Goal: Transaction & Acquisition: Purchase product/service

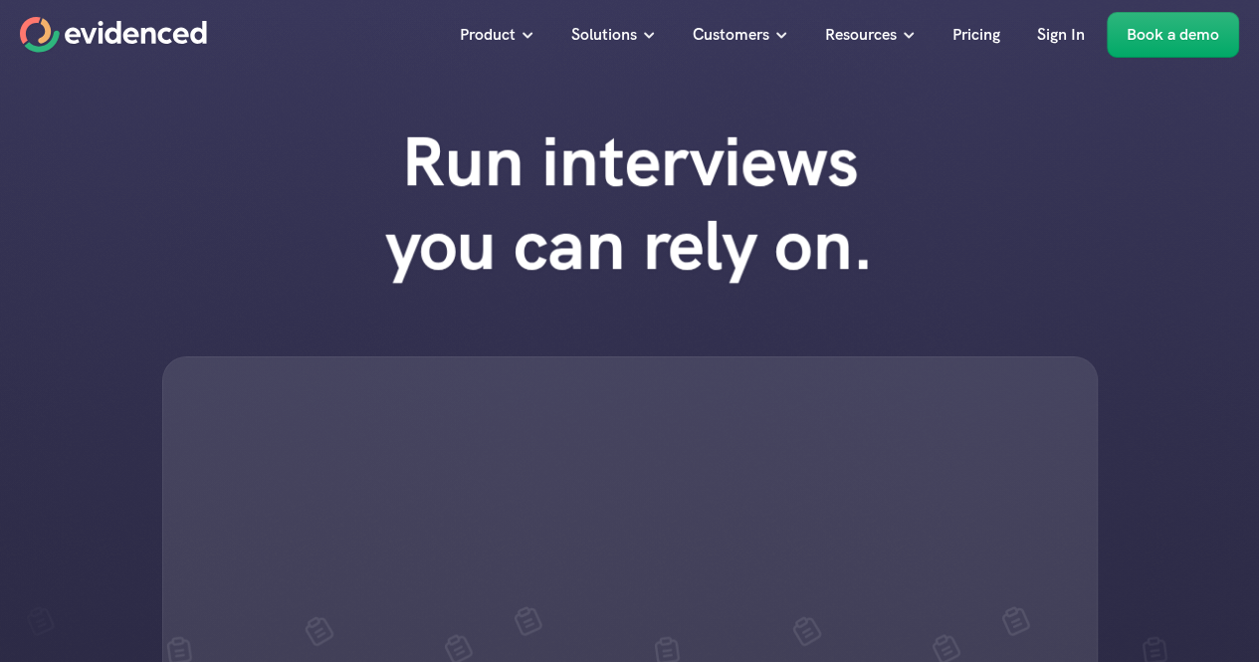
drag, startPoint x: 668, startPoint y: 174, endPoint x: 564, endPoint y: 241, distance: 123.1
click at [564, 241] on h1 "Run interviews you can rely on." at bounding box center [629, 202] width 567 height 167
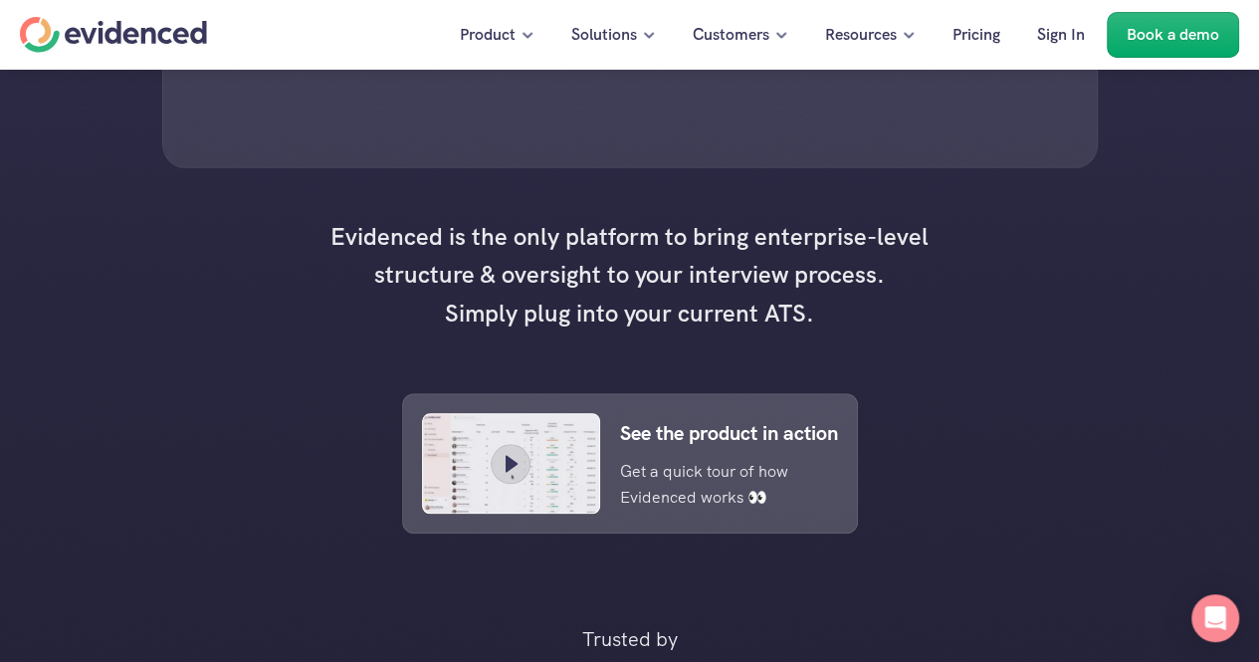
scroll to position [672, 0]
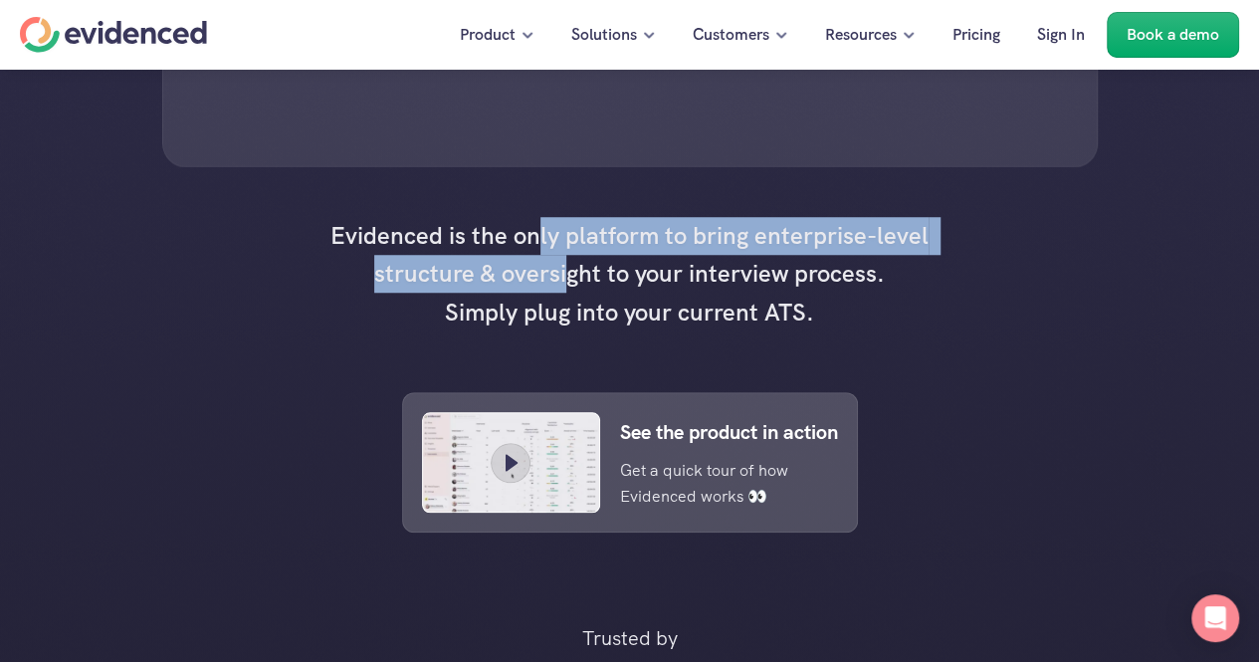
drag, startPoint x: 539, startPoint y: 357, endPoint x: 571, endPoint y: 423, distance: 73.0
click at [571, 331] on h4 "Evidenced is the only platform to bring enterprise-level structure & oversight …" at bounding box center [629, 274] width 617 height 114
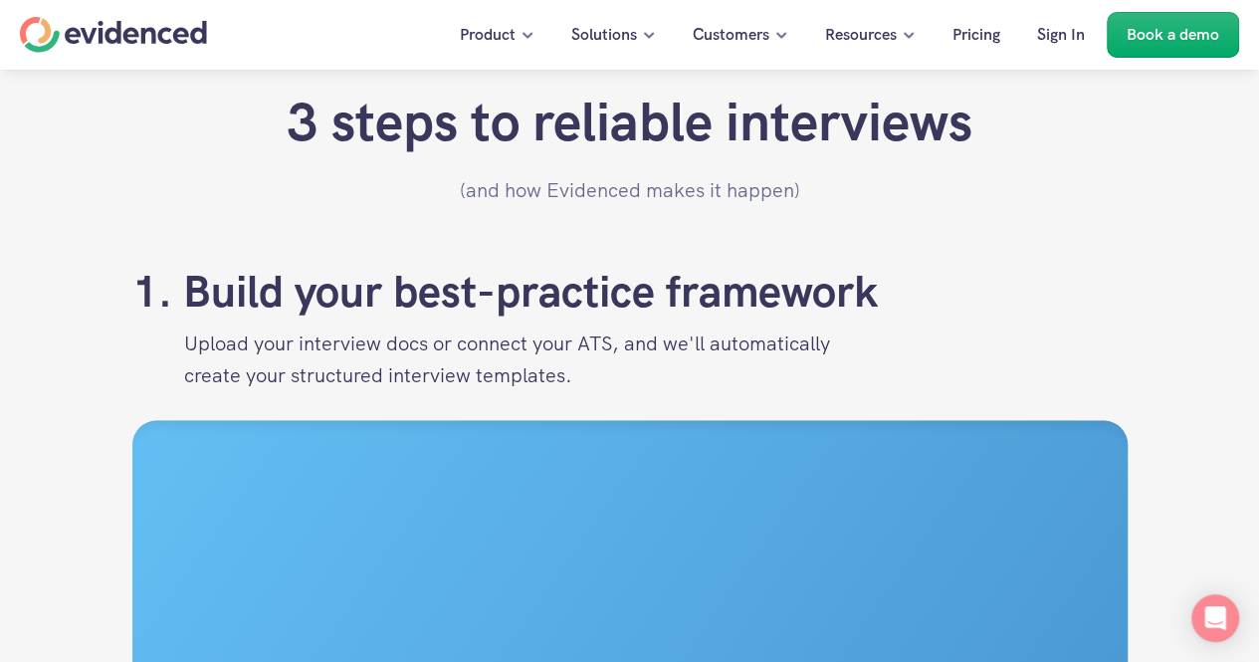
scroll to position [1928, 0]
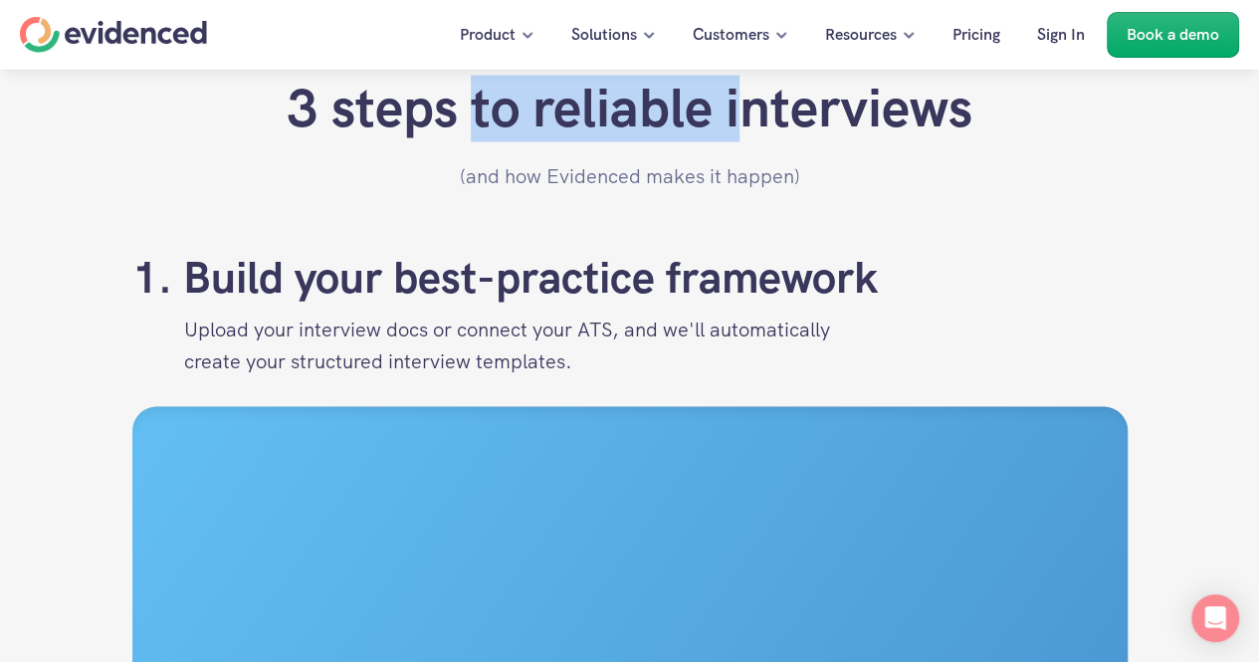
drag, startPoint x: 468, startPoint y: 232, endPoint x: 847, endPoint y: 220, distance: 379.4
click at [847, 140] on h2 "3 steps to reliable interviews" at bounding box center [630, 108] width 686 height 65
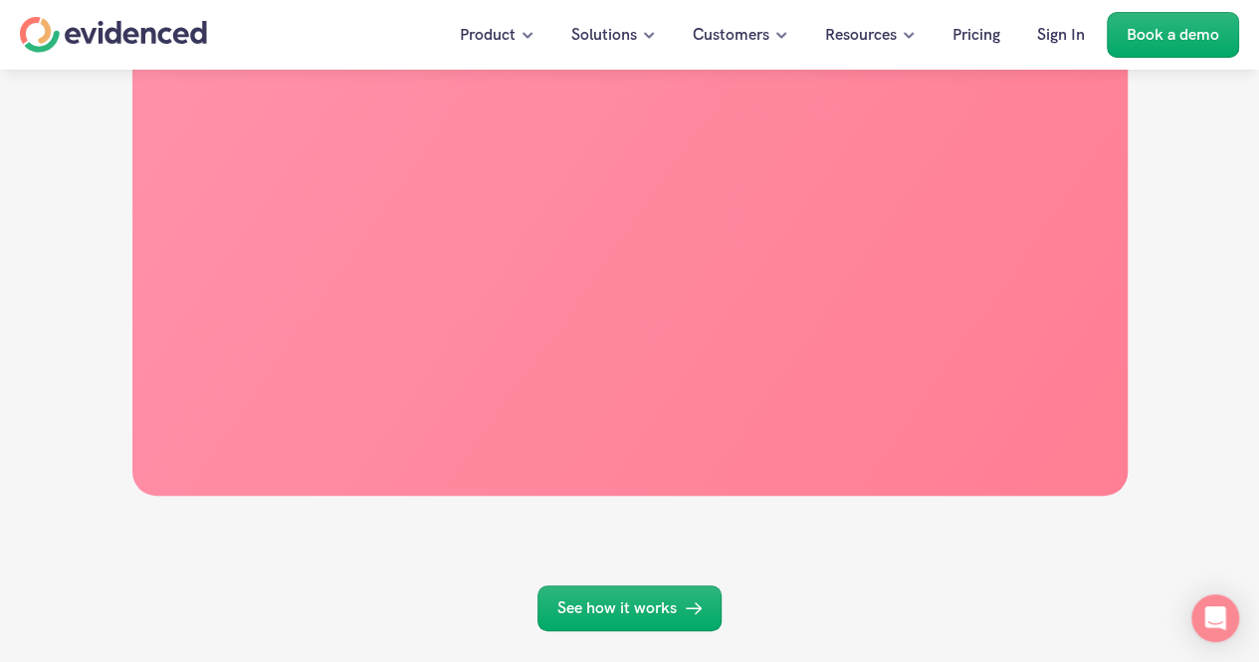
scroll to position [4086, 0]
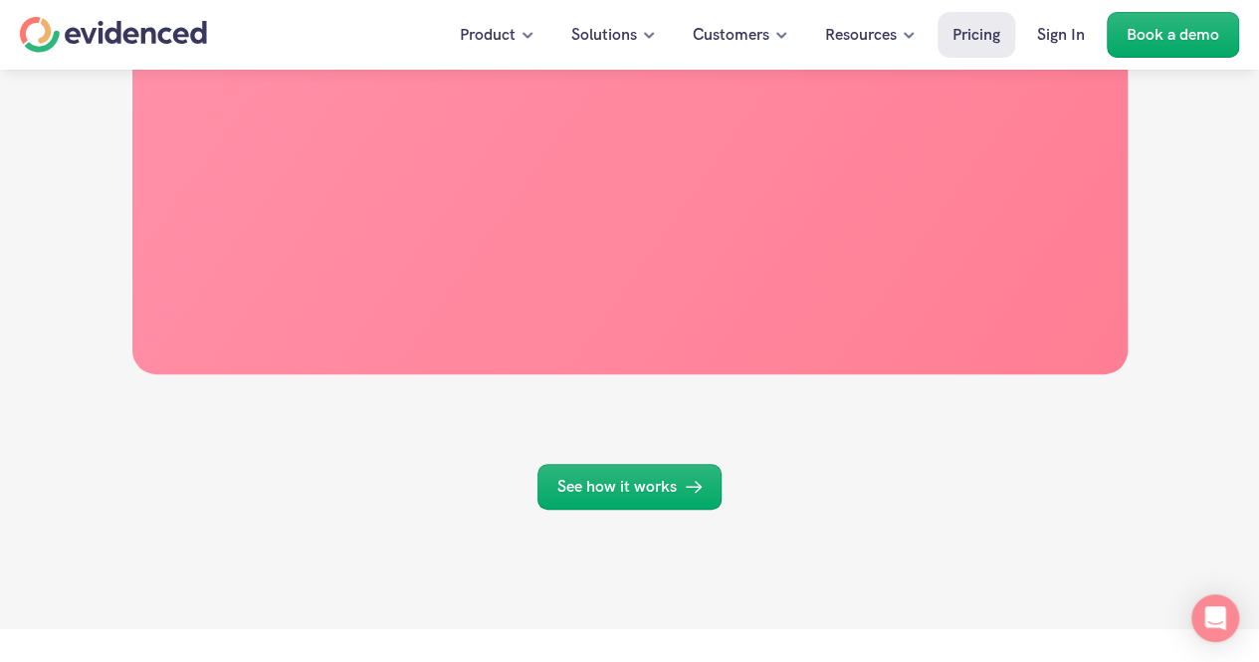
click at [982, 36] on p "Pricing" at bounding box center [976, 35] width 48 height 26
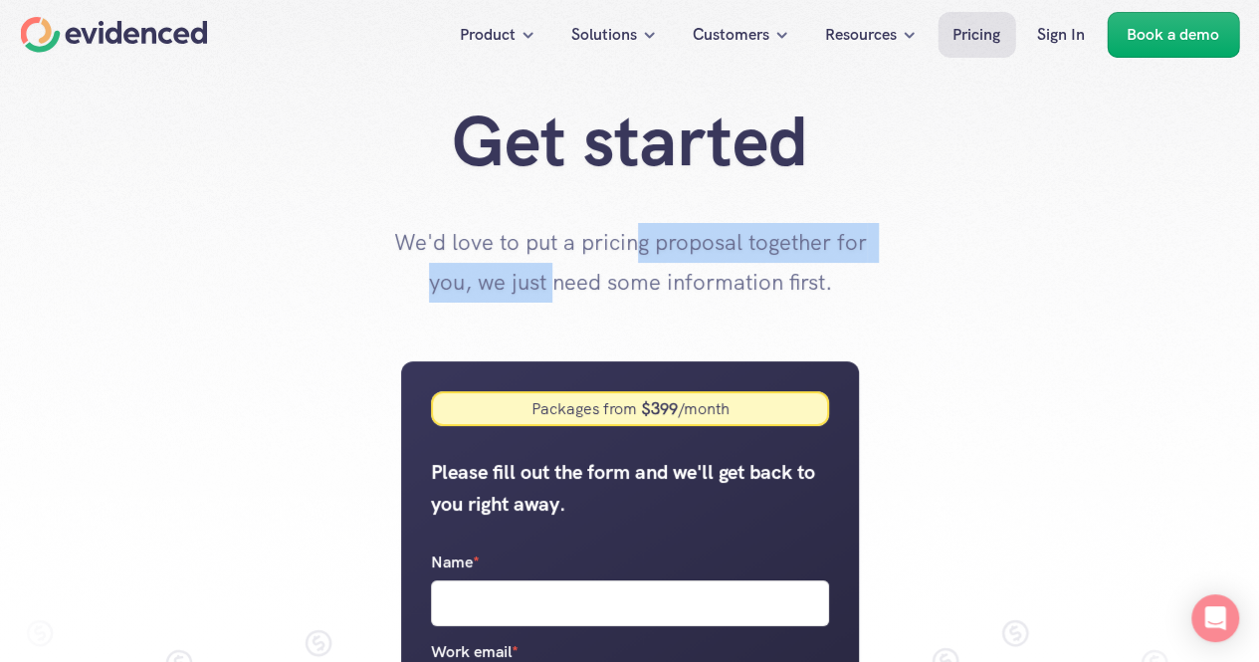
drag, startPoint x: 551, startPoint y: 279, endPoint x: 667, endPoint y: 243, distance: 120.9
click at [667, 243] on p "We'd love to put a pricing proposal together for you, we just need some informa…" at bounding box center [630, 262] width 498 height 79
drag, startPoint x: 576, startPoint y: 298, endPoint x: 672, endPoint y: 251, distance: 106.4
click at [672, 251] on p "We'd love to put a pricing proposal together for you, we just need some informa…" at bounding box center [630, 262] width 498 height 79
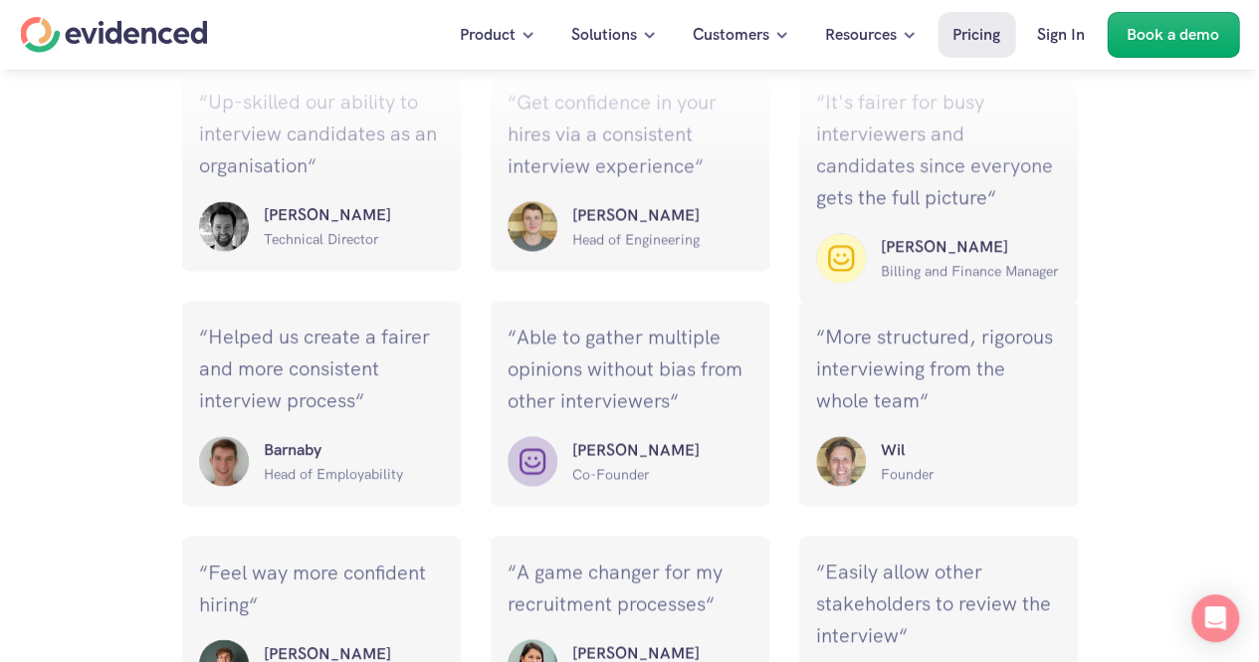
scroll to position [1806, 0]
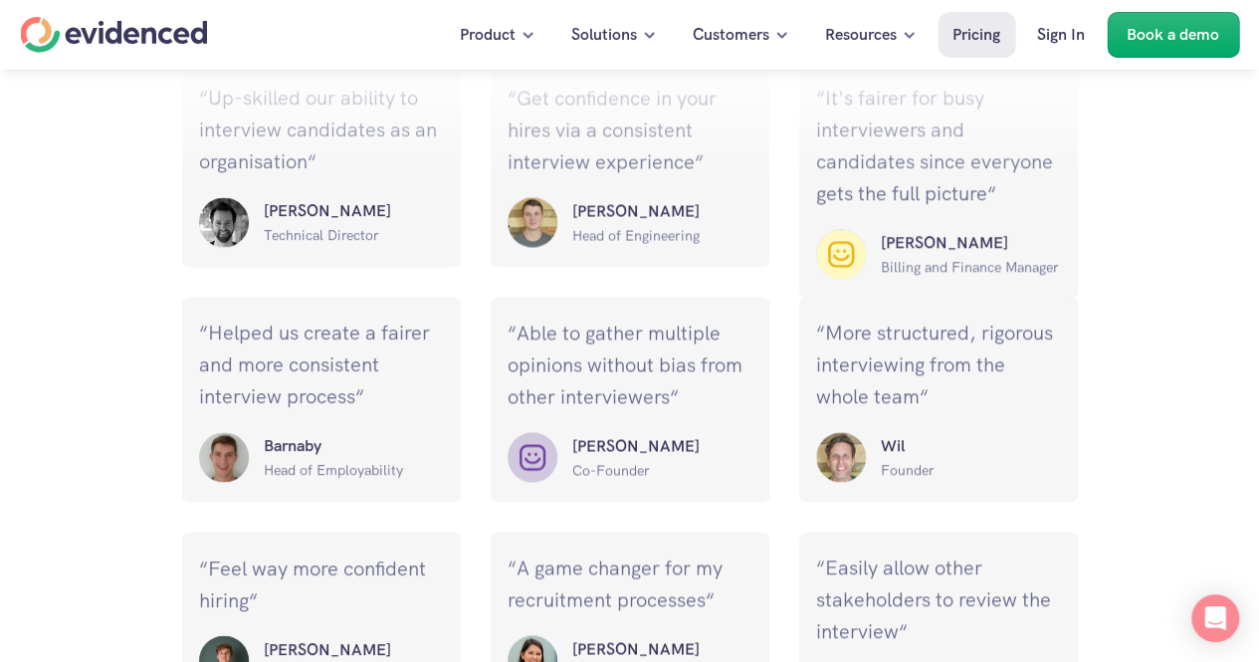
drag, startPoint x: 325, startPoint y: 241, endPoint x: 274, endPoint y: 292, distance: 72.5
click at [274, 316] on p "“Helped us create a fairer and more consistent interview process“" at bounding box center [321, 364] width 245 height 96
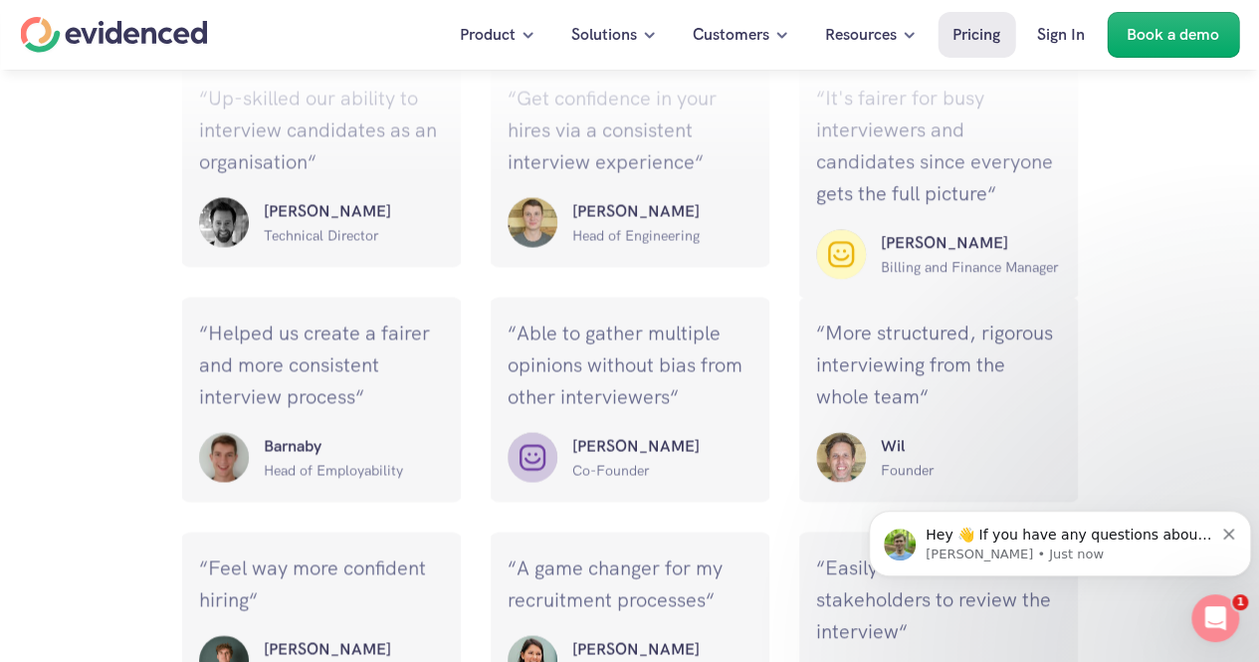
scroll to position [0, 0]
drag, startPoint x: 597, startPoint y: 232, endPoint x: 646, endPoint y: 198, distance: 59.4
click at [646, 285] on p "“Able to gather multiple opinions without bias from other interviewers“" at bounding box center [630, 333] width 245 height 96
click at [1229, 537] on icon "Dismiss notification" at bounding box center [1228, 533] width 11 height 11
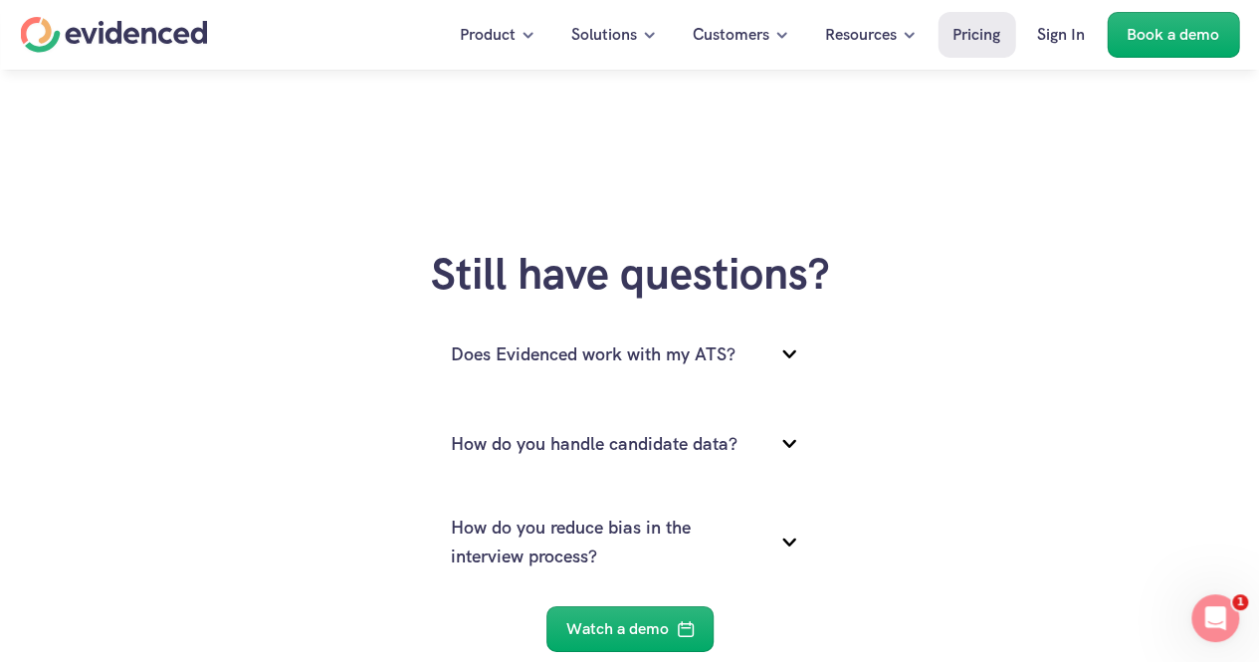
scroll to position [2826, 0]
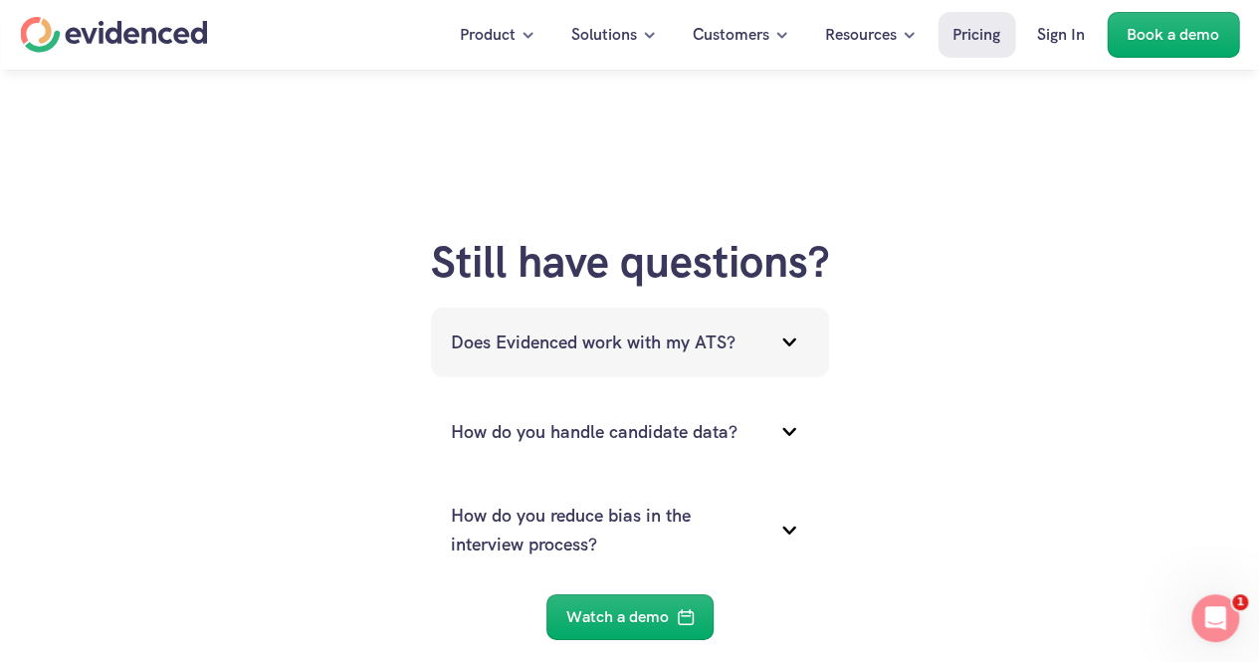
click at [797, 337] on icon at bounding box center [789, 342] width 40 height 40
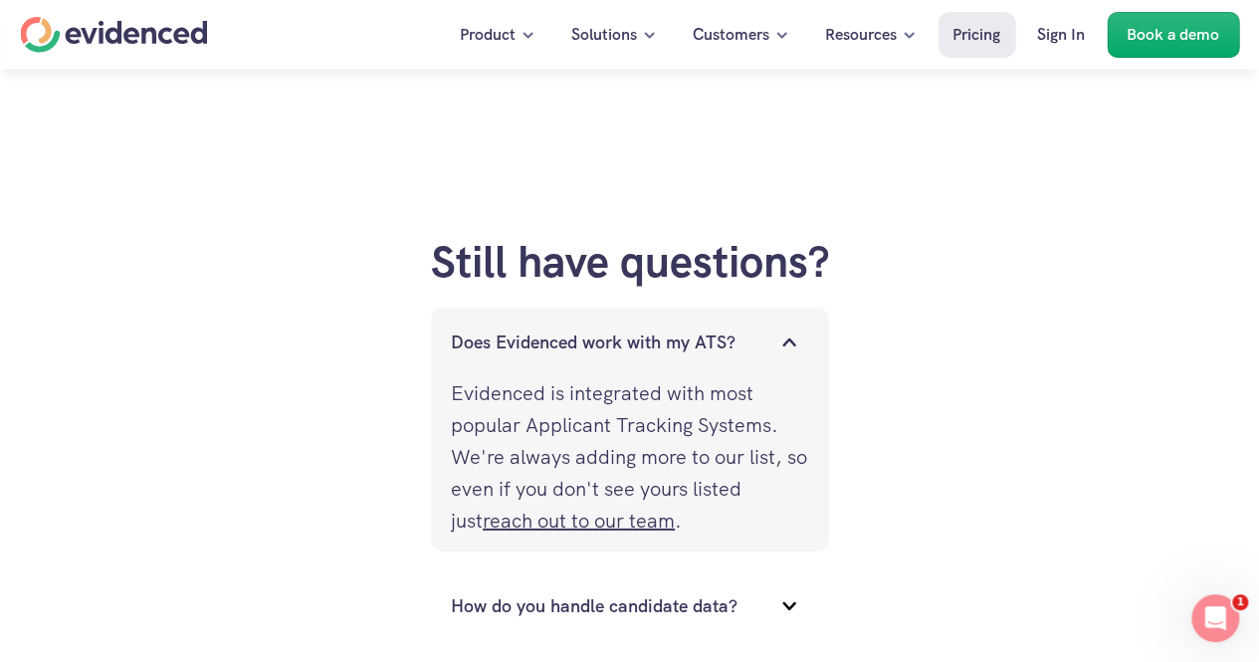
drag, startPoint x: 657, startPoint y: 401, endPoint x: 587, endPoint y: 486, distance: 109.6
click at [587, 486] on p "Evidenced is integrated with most popular Applicant Tracking Systems. We're alw…" at bounding box center [630, 456] width 358 height 159
drag, startPoint x: 587, startPoint y: 486, endPoint x: 683, endPoint y: 435, distance: 108.2
click at [683, 435] on p "Evidenced is integrated with most popular Applicant Tracking Systems. We're alw…" at bounding box center [630, 456] width 358 height 159
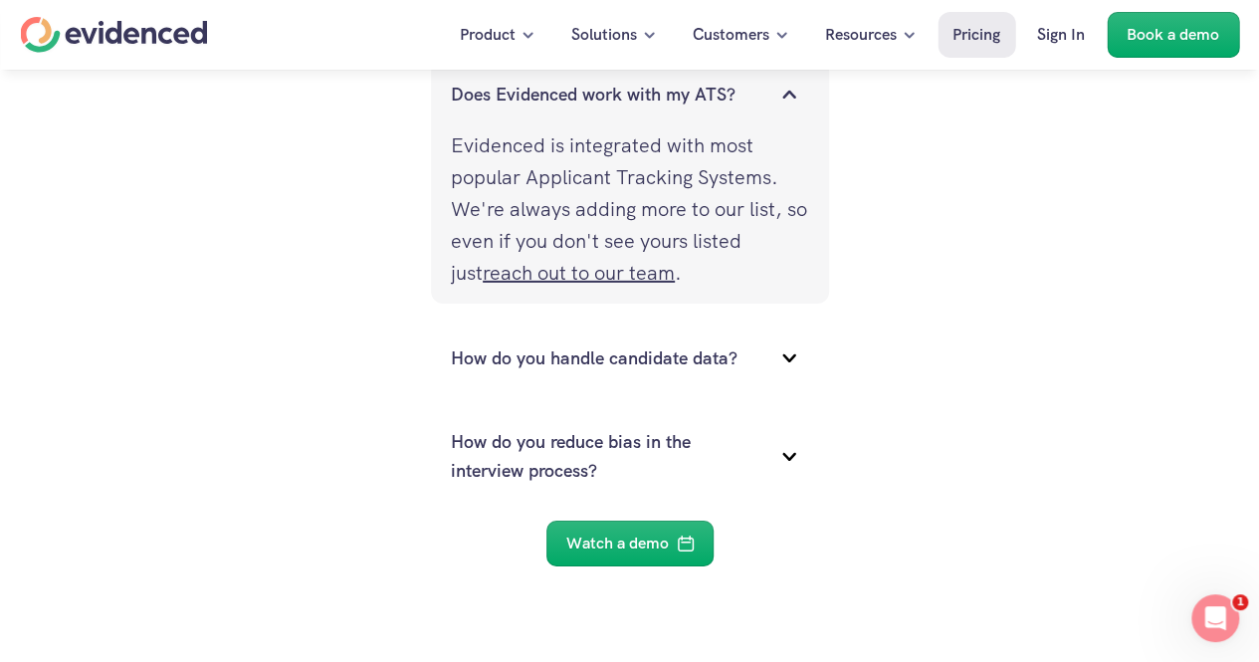
scroll to position [3287, 0]
